Goal: Communication & Community: Participate in discussion

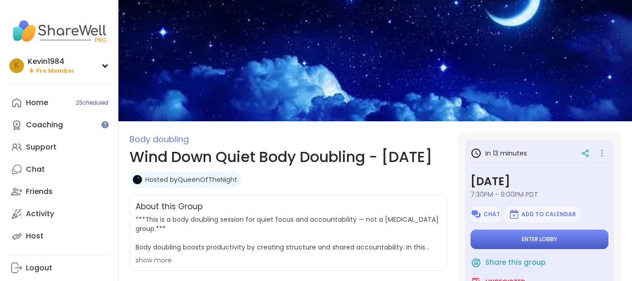
click at [550, 240] on span "Enter lobby" at bounding box center [539, 238] width 35 height 7
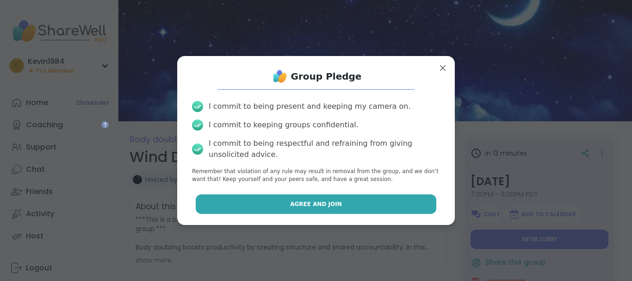
click at [400, 202] on button "Agree and Join" at bounding box center [316, 203] width 241 height 19
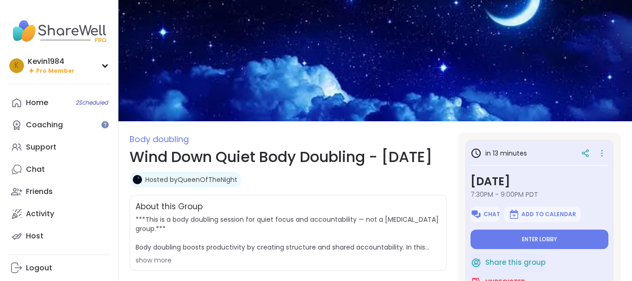
type textarea "*"
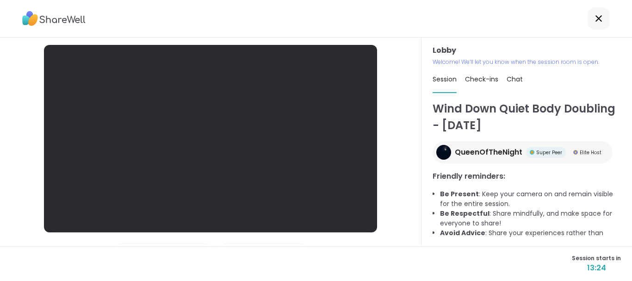
click at [282, 159] on div at bounding box center [210, 138] width 333 height 187
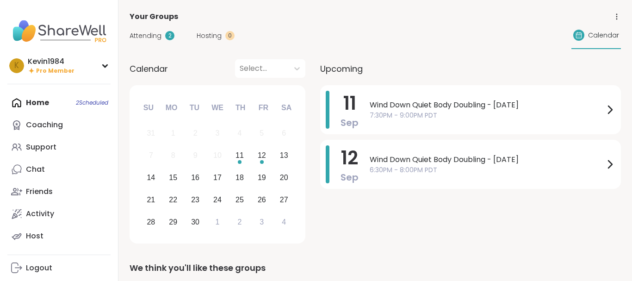
click at [404, 109] on span "Wind Down Quiet Body Doubling - [DATE]" at bounding box center [487, 104] width 234 height 11
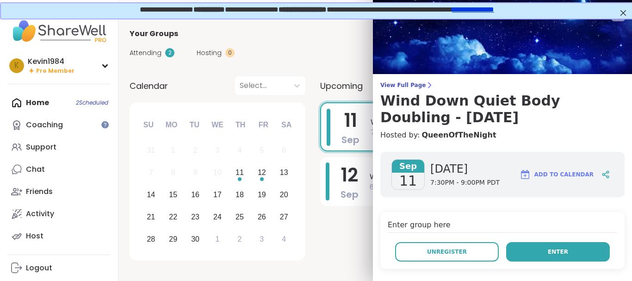
click at [548, 257] on button "Enter" at bounding box center [558, 251] width 104 height 19
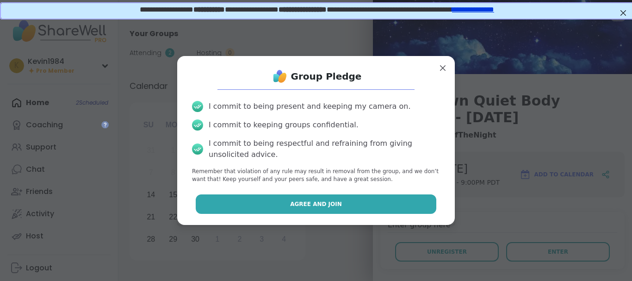
click at [408, 209] on button "Agree and Join" at bounding box center [316, 203] width 241 height 19
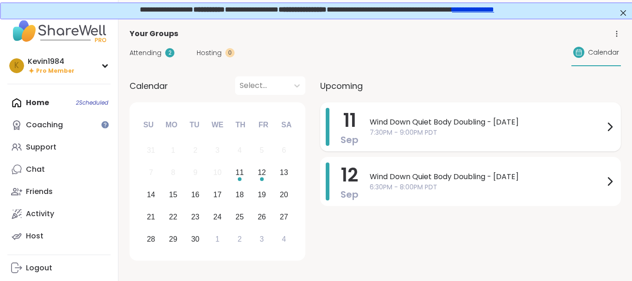
click at [405, 121] on span "Wind Down Quiet Body Doubling - [DATE]" at bounding box center [487, 122] width 234 height 11
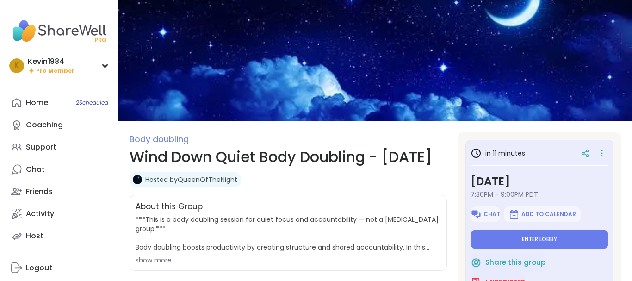
type textarea "*"
